Goal: Navigation & Orientation: Find specific page/section

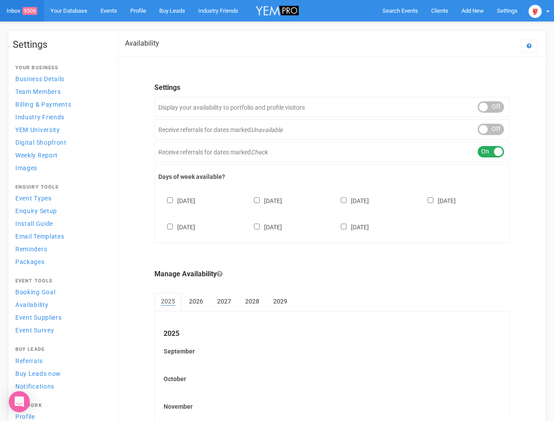
click at [277, 210] on div "[DATE] [DATE] [DATE] [DATE] [DATE] [DATE] [DATE]" at bounding box center [331, 209] width 347 height 53
click at [400, 11] on span "Search Events" at bounding box center [400, 10] width 36 height 7
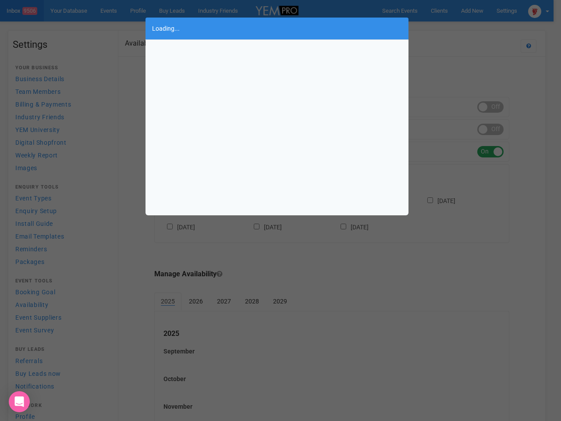
click at [472, 11] on div "Loading..." at bounding box center [280, 210] width 561 height 421
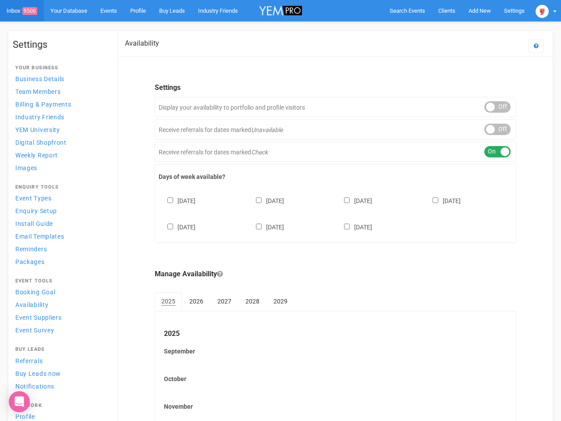
click at [452, 28] on body "Search Events Clients Add New New Client New Event New Enquiry Settings [GEOGRA…" at bounding box center [280, 253] width 561 height 507
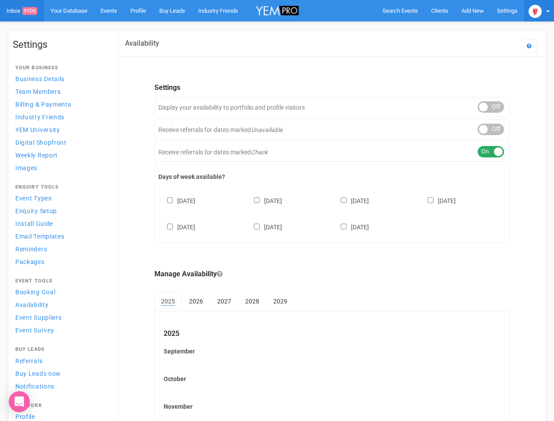
click at [539, 11] on img at bounding box center [534, 11] width 13 height 13
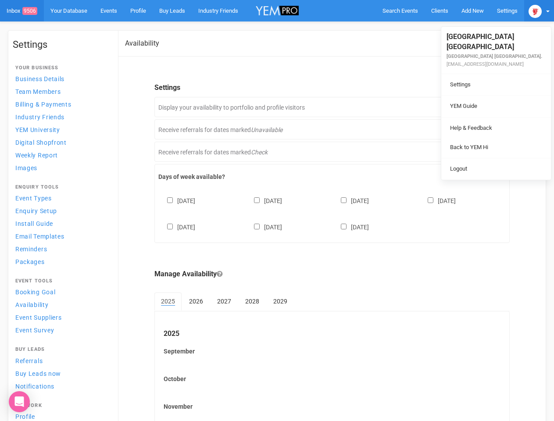
click at [490, 117] on li at bounding box center [496, 117] width 110 height 0
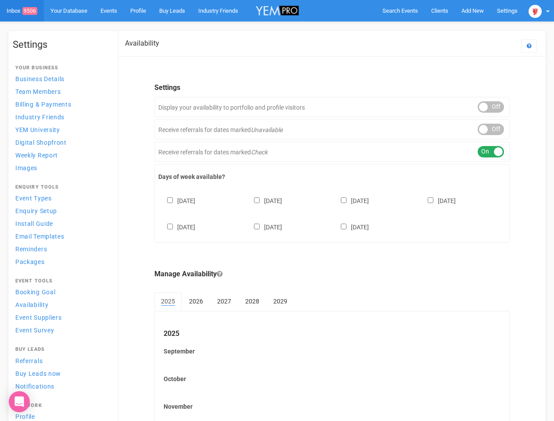
click at [490, 129] on body "Search Events Clients Add New New Client New Event New Enquiry Settings [GEOGRA…" at bounding box center [277, 253] width 554 height 507
click at [490, 152] on div "ON OFF" at bounding box center [490, 151] width 26 height 11
click at [332, 213] on div "[DATE] [DATE] [DATE] [DATE] [DATE] [DATE] [DATE]" at bounding box center [331, 209] width 347 height 53
